Goal: Find specific page/section: Find specific page/section

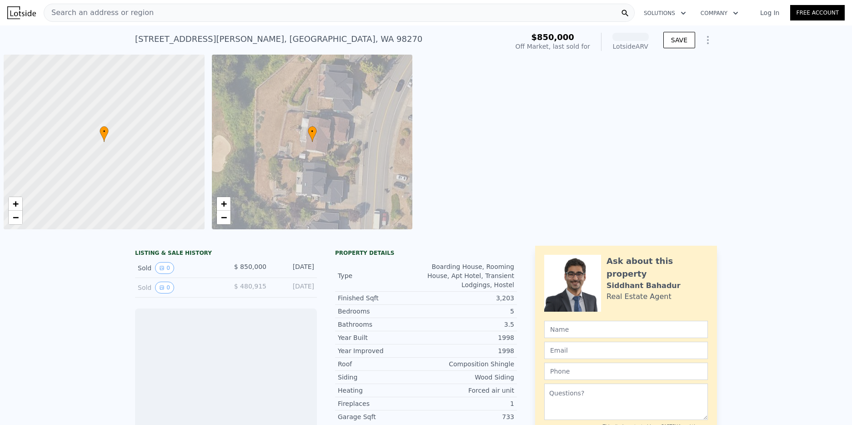
scroll to position [0, 4]
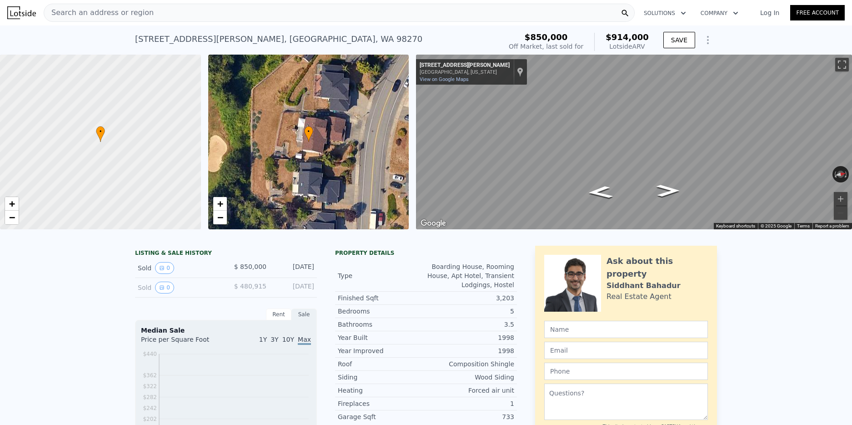
click at [165, 15] on div "Search an address or region" at bounding box center [339, 13] width 591 height 18
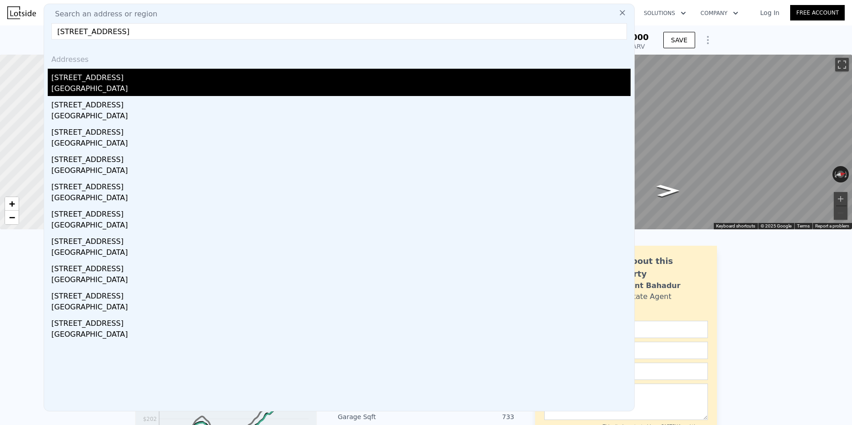
type input "28828 SE 262nd Street, Ravensdale, WA 98051"
click at [95, 83] on div "King County, WA 98051" at bounding box center [340, 89] width 579 height 13
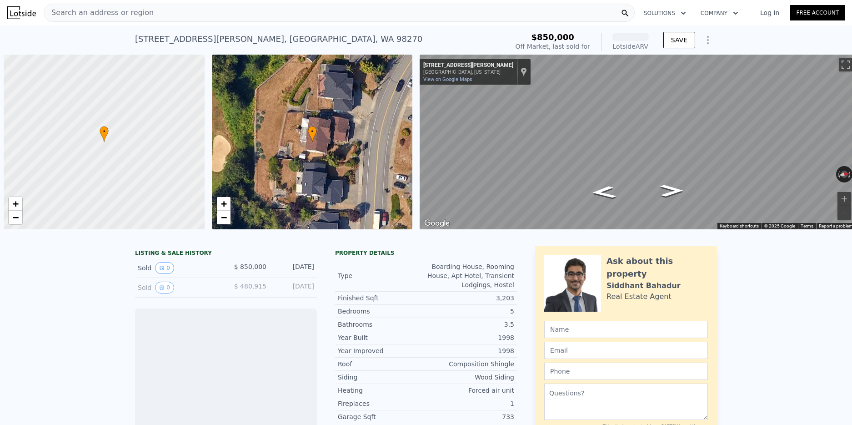
scroll to position [0, 4]
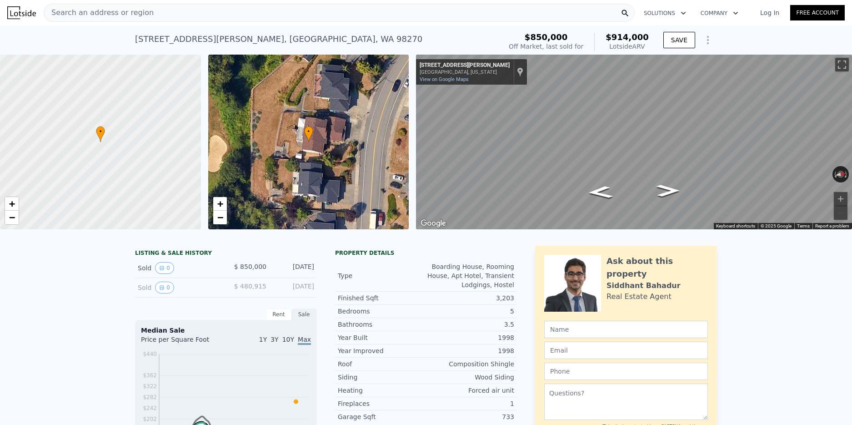
click at [95, 10] on span "Search an address or region" at bounding box center [99, 12] width 110 height 11
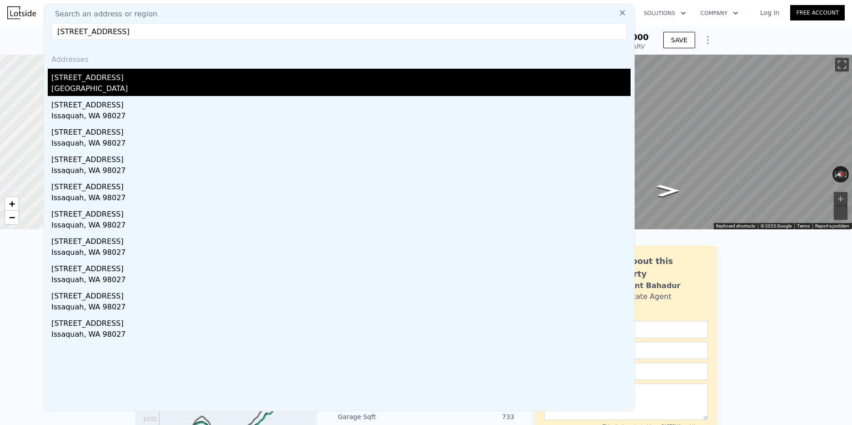
type input "[STREET_ADDRESS]"
click at [92, 82] on div "[STREET_ADDRESS]" at bounding box center [340, 76] width 579 height 15
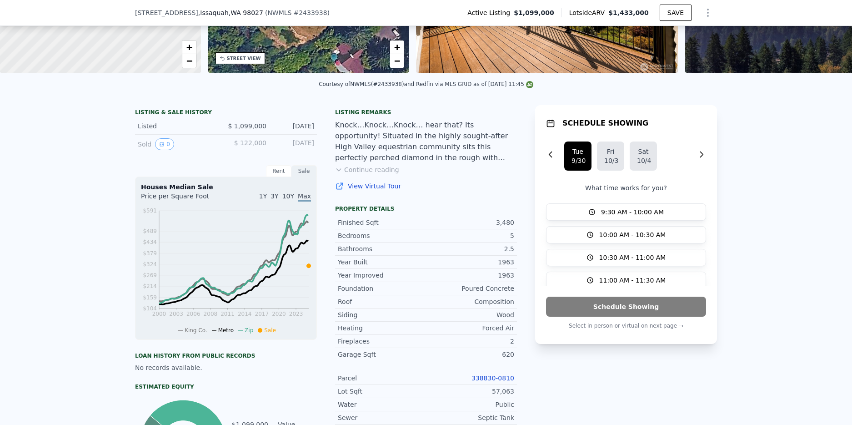
scroll to position [157, 0]
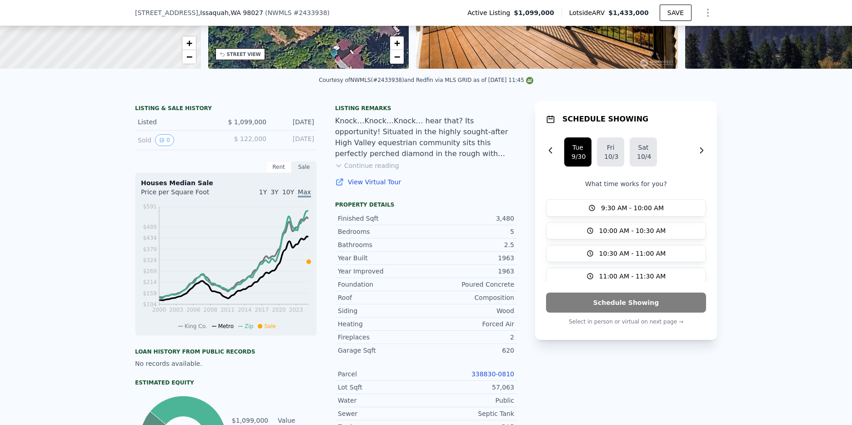
click at [485, 372] on link "338830-0810" at bounding box center [493, 373] width 43 height 7
click at [370, 165] on button "Continue reading" at bounding box center [367, 165] width 64 height 9
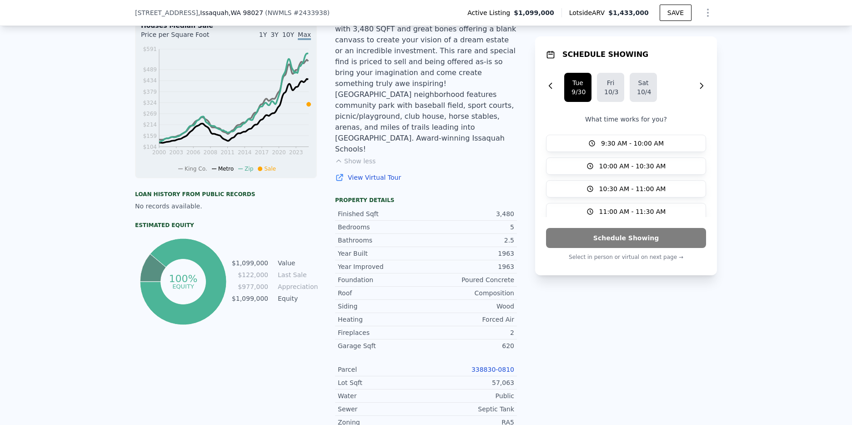
scroll to position [0, 0]
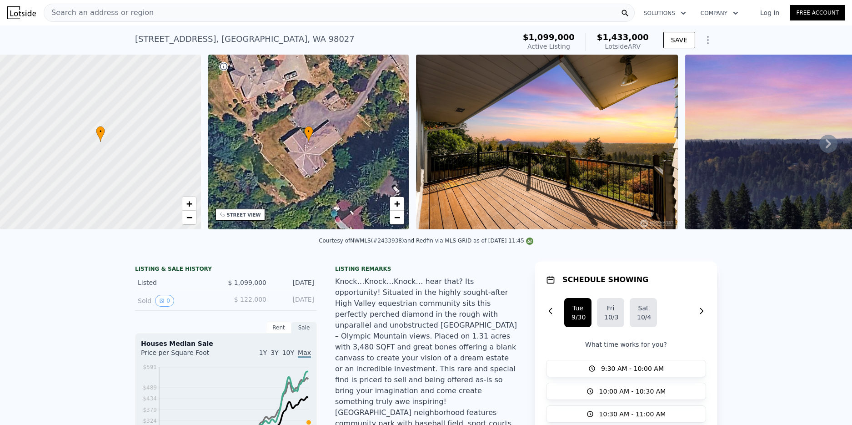
click at [394, 224] on div "+ −" at bounding box center [397, 210] width 15 height 28
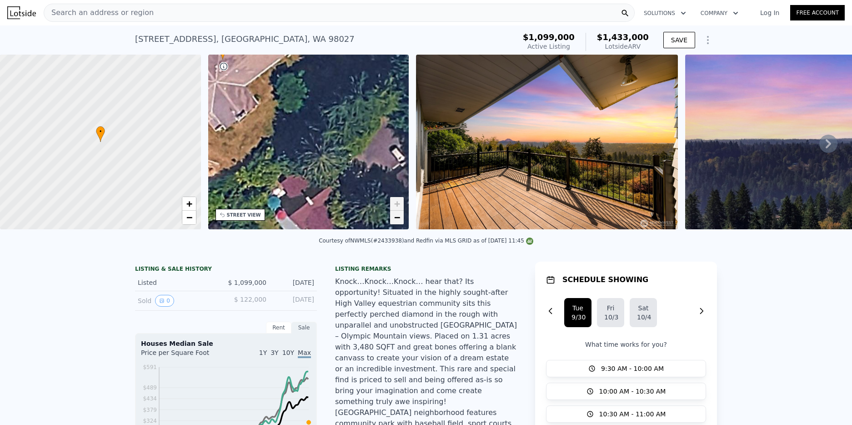
click at [394, 219] on span "−" at bounding box center [397, 216] width 6 height 11
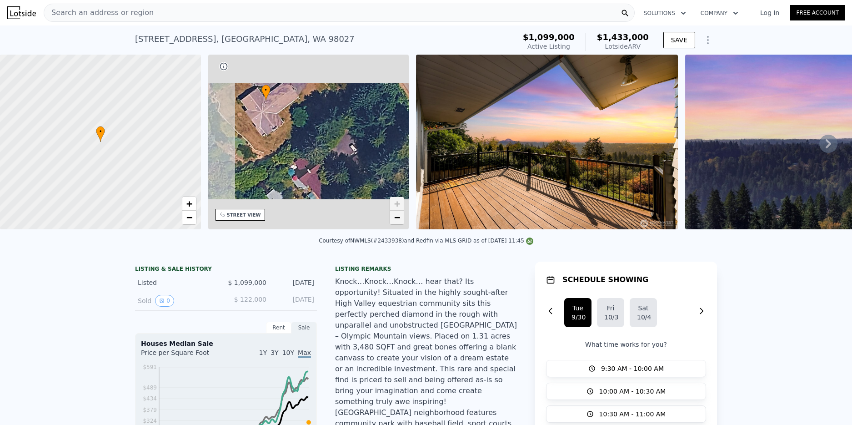
click at [394, 219] on span "−" at bounding box center [397, 216] width 6 height 11
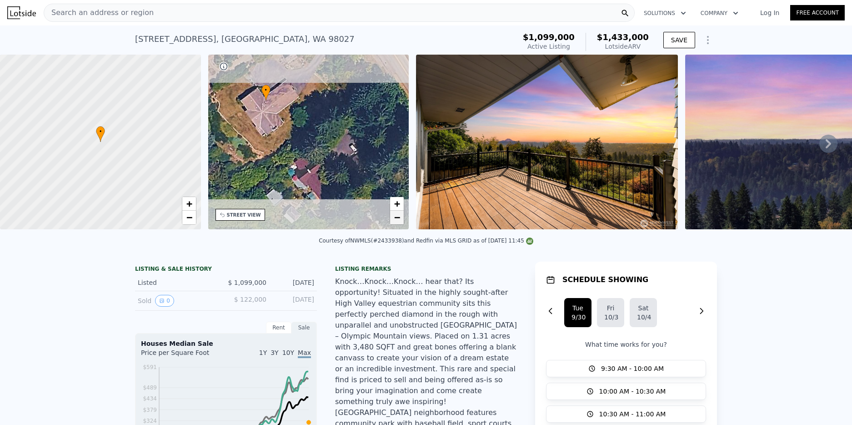
click at [394, 219] on span "−" at bounding box center [397, 216] width 6 height 11
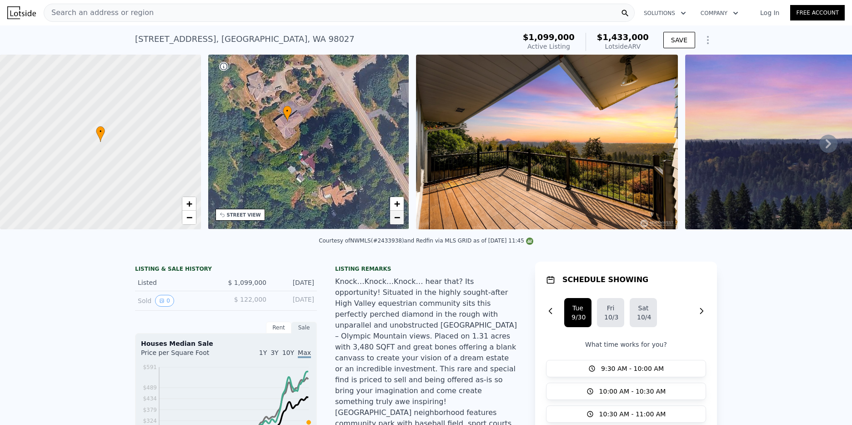
click at [394, 219] on span "−" at bounding box center [397, 216] width 6 height 11
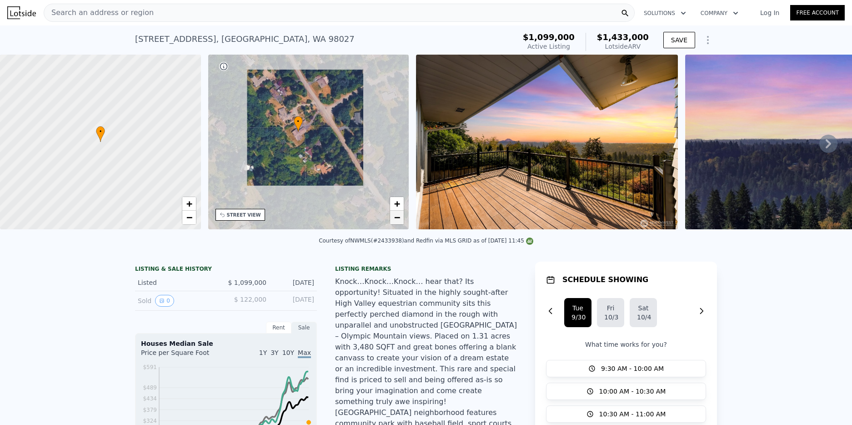
click at [394, 219] on span "−" at bounding box center [397, 216] width 6 height 11
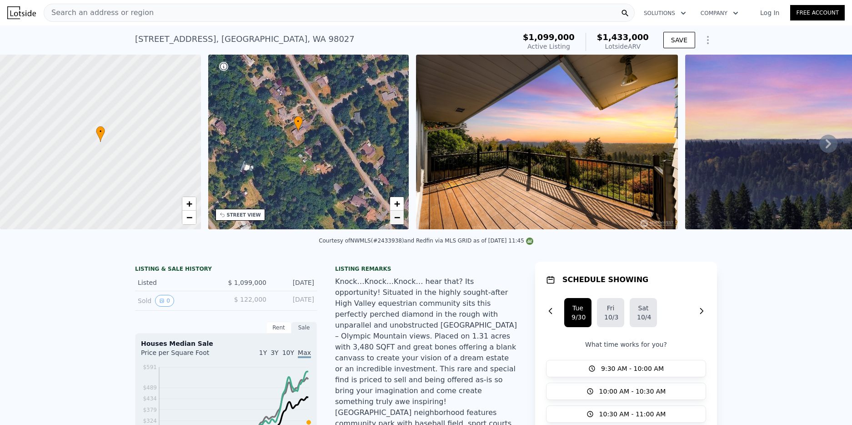
click at [394, 219] on span "−" at bounding box center [397, 216] width 6 height 11
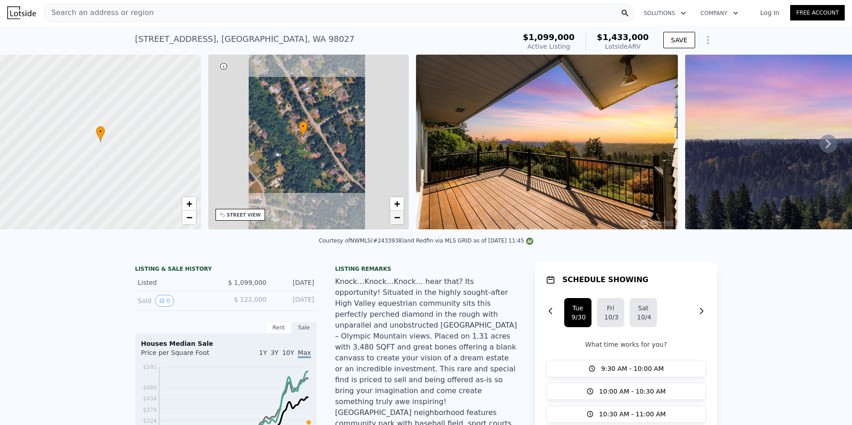
click at [394, 219] on span "−" at bounding box center [397, 216] width 6 height 11
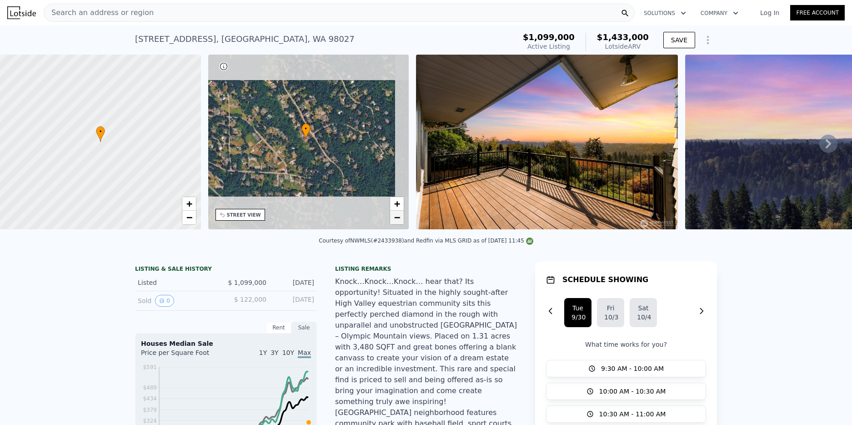
click at [394, 219] on span "−" at bounding box center [397, 216] width 6 height 11
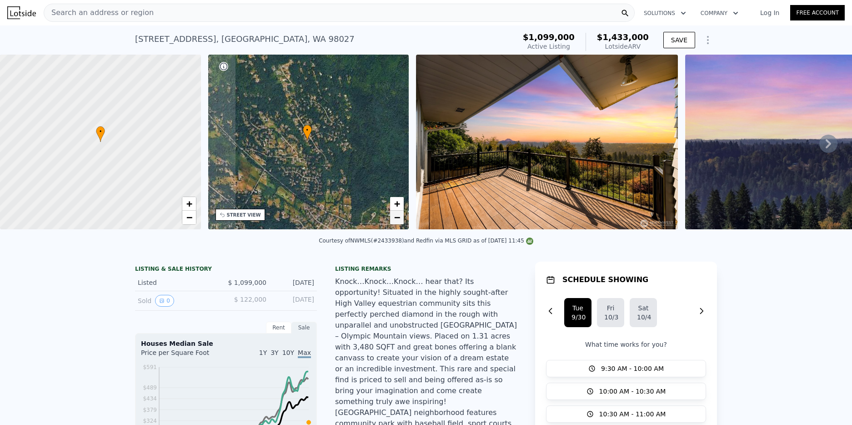
click at [394, 219] on span "−" at bounding box center [397, 216] width 6 height 11
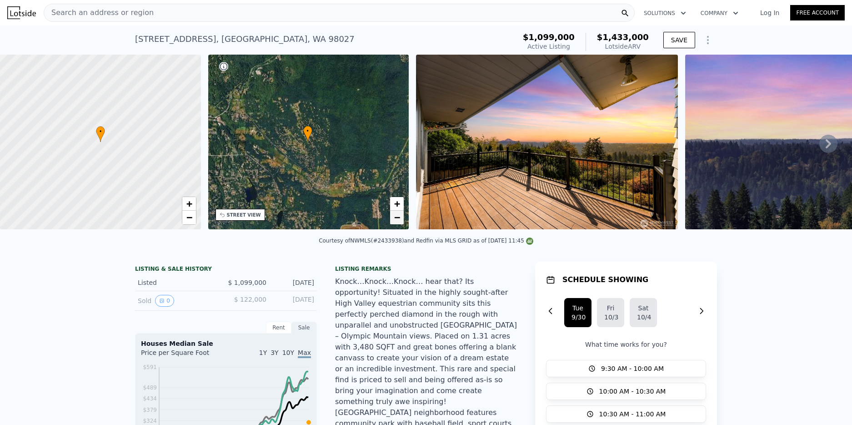
click at [394, 219] on span "−" at bounding box center [397, 216] width 6 height 11
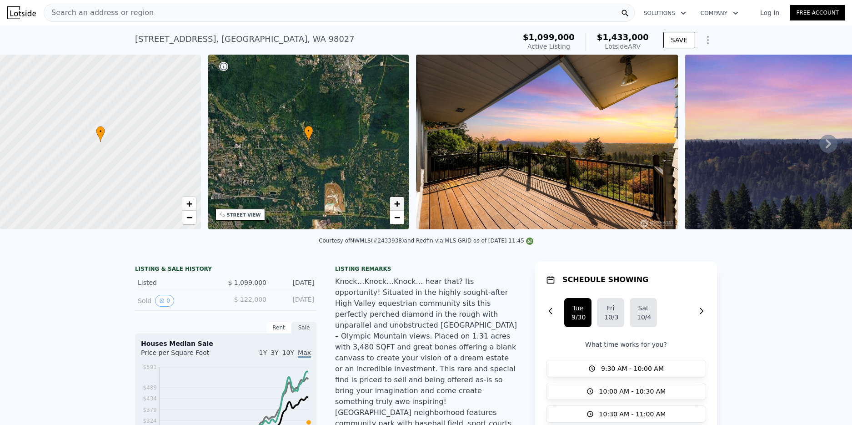
click at [393, 199] on link "+" at bounding box center [397, 204] width 14 height 14
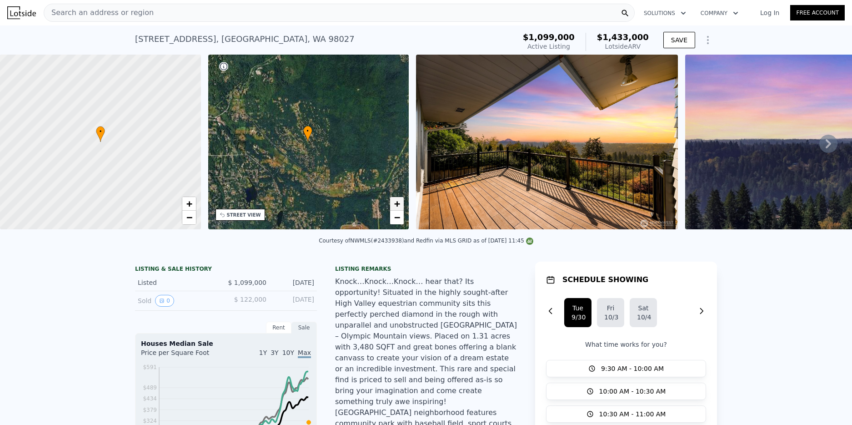
click at [393, 199] on link "+" at bounding box center [397, 204] width 14 height 14
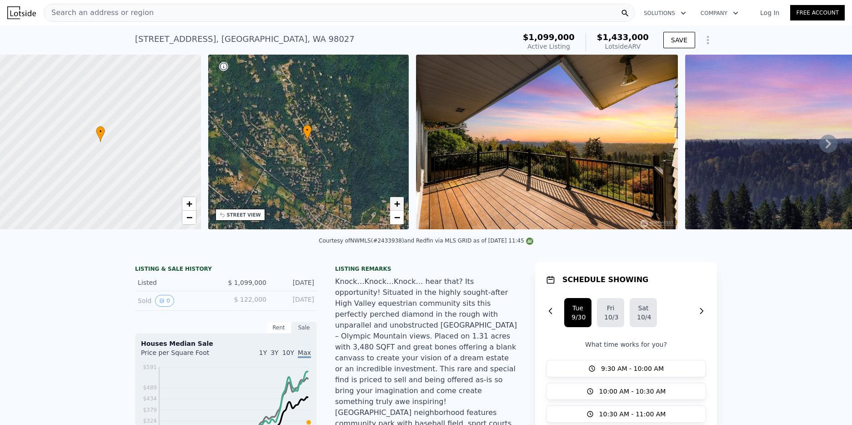
click at [393, 199] on link "+" at bounding box center [397, 204] width 14 height 14
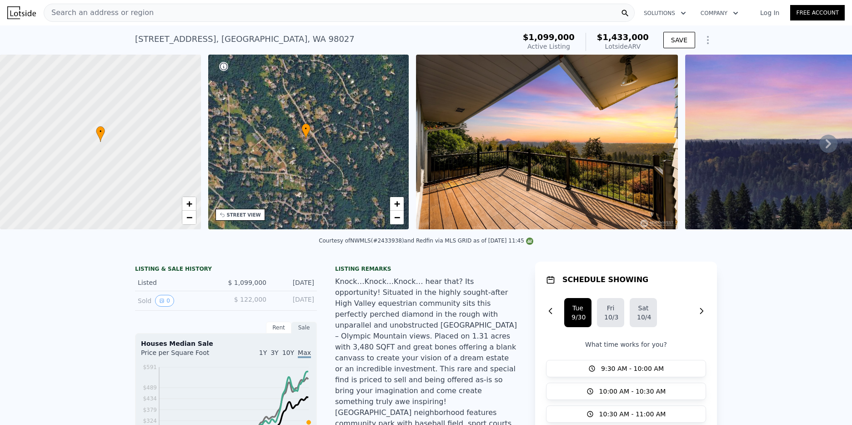
scroll to position [0, 4]
